Goal: Information Seeking & Learning: Learn about a topic

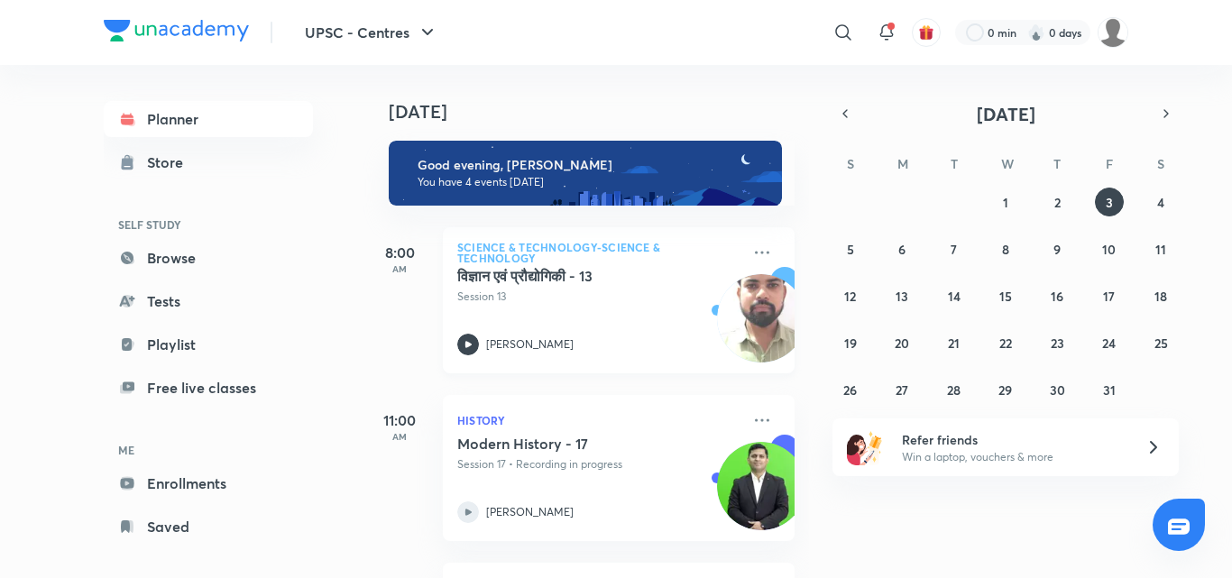
scroll to position [326, 0]
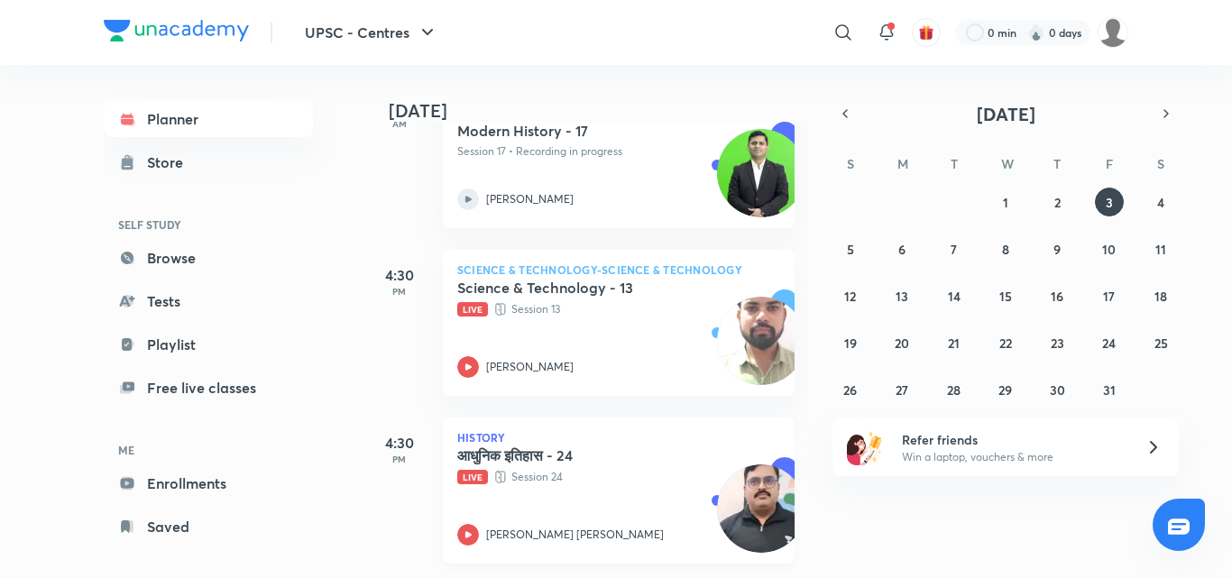
click at [630, 500] on div "आधुनिक इतिहास - 24 Live Session 24 [PERSON_NAME] [PERSON_NAME]" at bounding box center [598, 495] width 283 height 99
click at [627, 300] on p "Live Session 13" at bounding box center [598, 309] width 283 height 18
